Goal: Information Seeking & Learning: Understand process/instructions

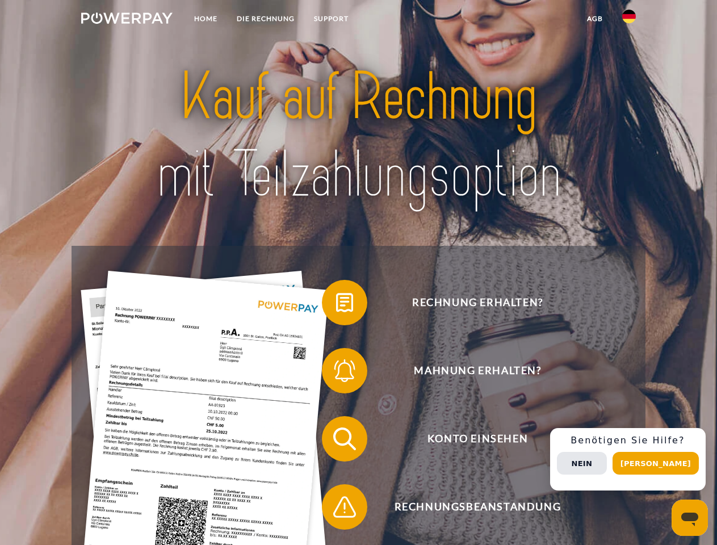
click at [127, 20] on img at bounding box center [126, 17] width 91 height 11
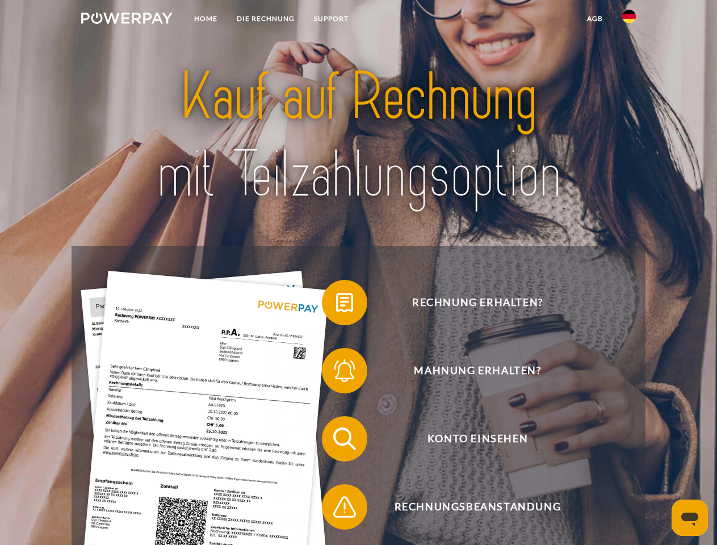
click at [629, 20] on img at bounding box center [630, 17] width 14 height 14
click at [595, 19] on link "agb" at bounding box center [595, 19] width 35 height 20
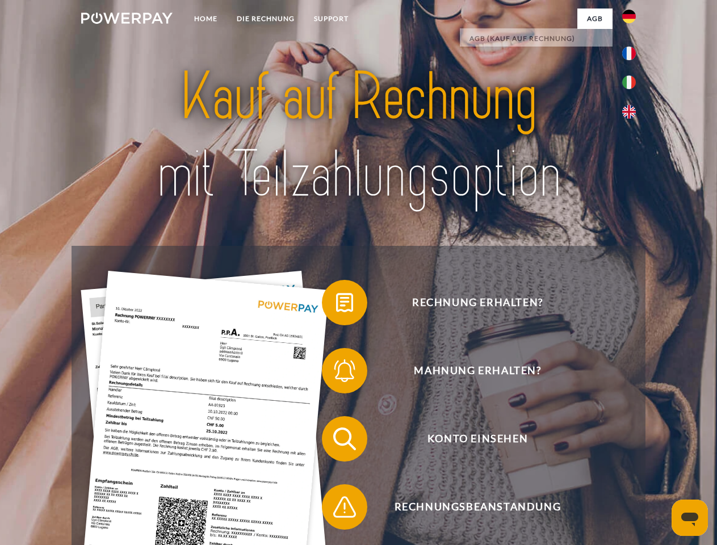
click at [336, 305] on span at bounding box center [327, 302] width 57 height 57
click at [336, 373] on span at bounding box center [327, 371] width 57 height 57
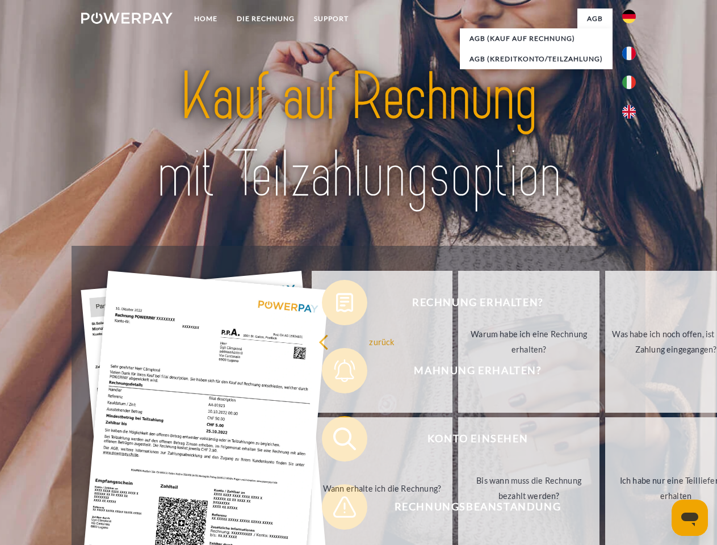
click at [458, 441] on link "Bis wann muss die Rechnung bezahlt werden?" at bounding box center [528, 489] width 141 height 142
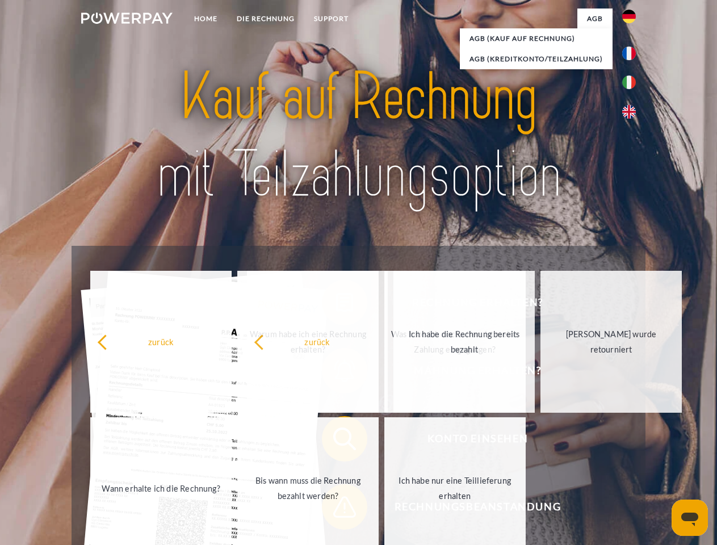
click at [336, 510] on span at bounding box center [327, 507] width 57 height 57
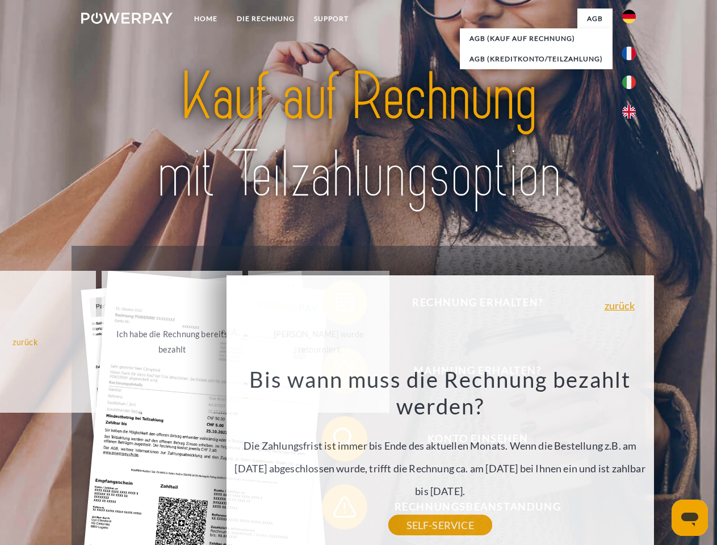
click at [632, 460] on div "Rechnung erhalten? Mahnung erhalten? Konto einsehen" at bounding box center [359, 473] width 574 height 454
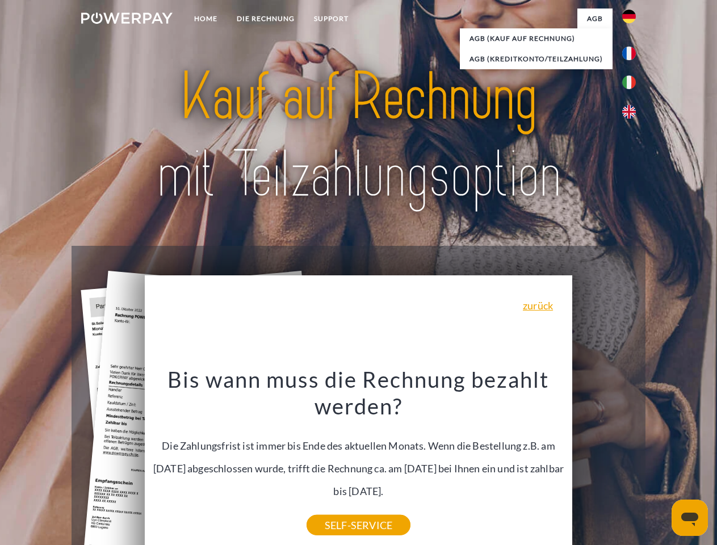
click at [604, 462] on span "Konto einsehen" at bounding box center [478, 438] width 278 height 45
click at [660, 464] on header "Home DIE RECHNUNG SUPPORT" at bounding box center [358, 392] width 717 height 784
